Goal: Transaction & Acquisition: Purchase product/service

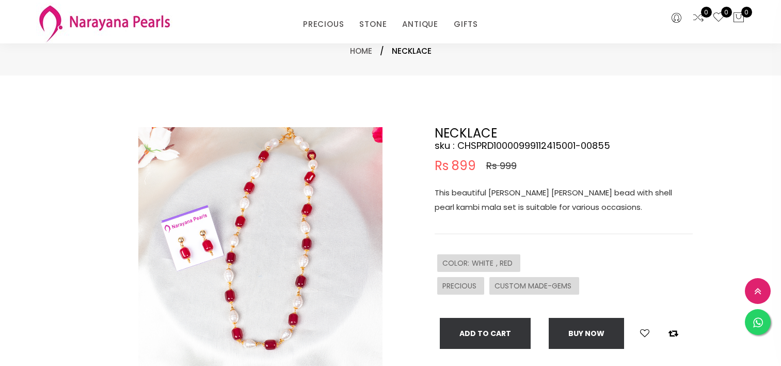
select select "INR"
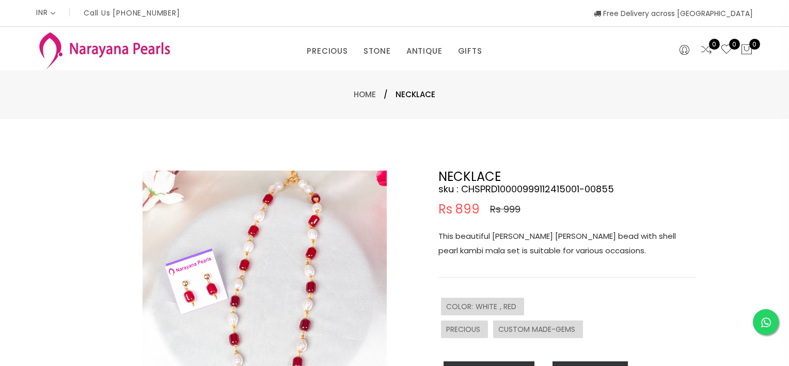
select select "INR"
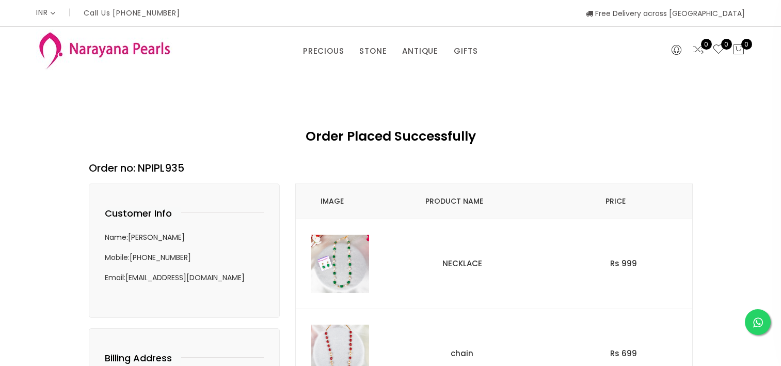
select select "INR"
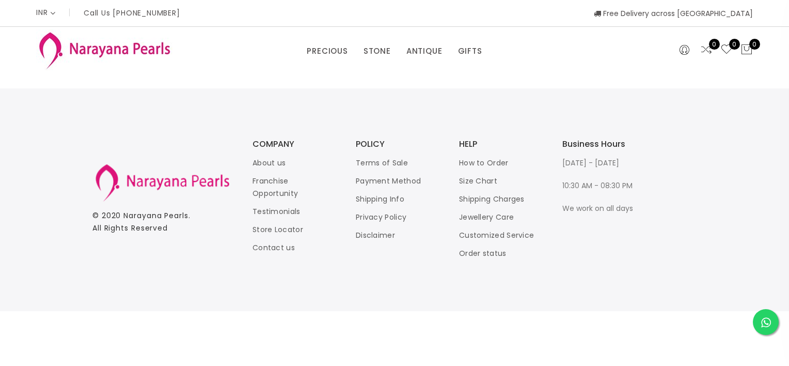
select select "INR"
